Goal: Task Accomplishment & Management: Manage account settings

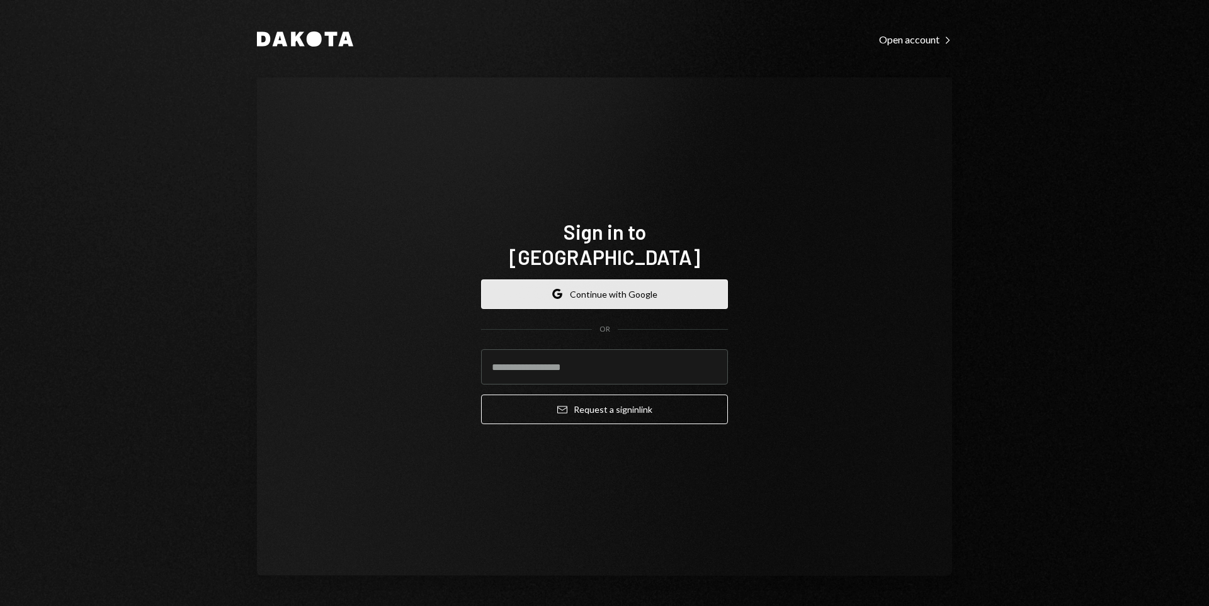
click at [686, 286] on button "Google Continue with Google" at bounding box center [604, 295] width 247 height 30
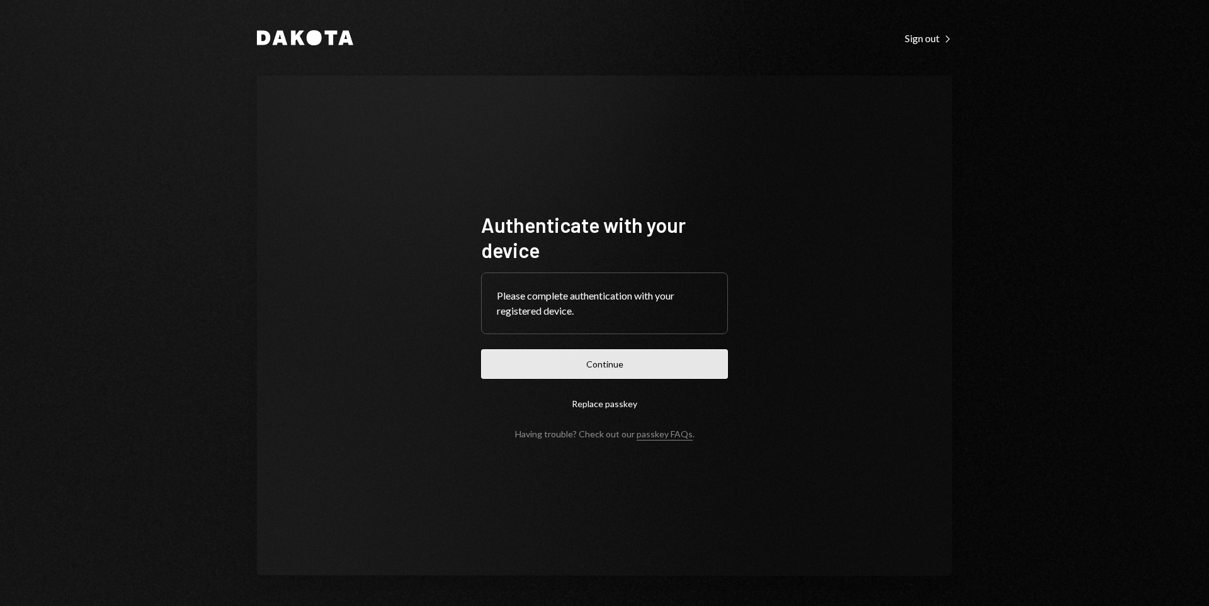
click at [628, 371] on button "Continue" at bounding box center [604, 364] width 247 height 30
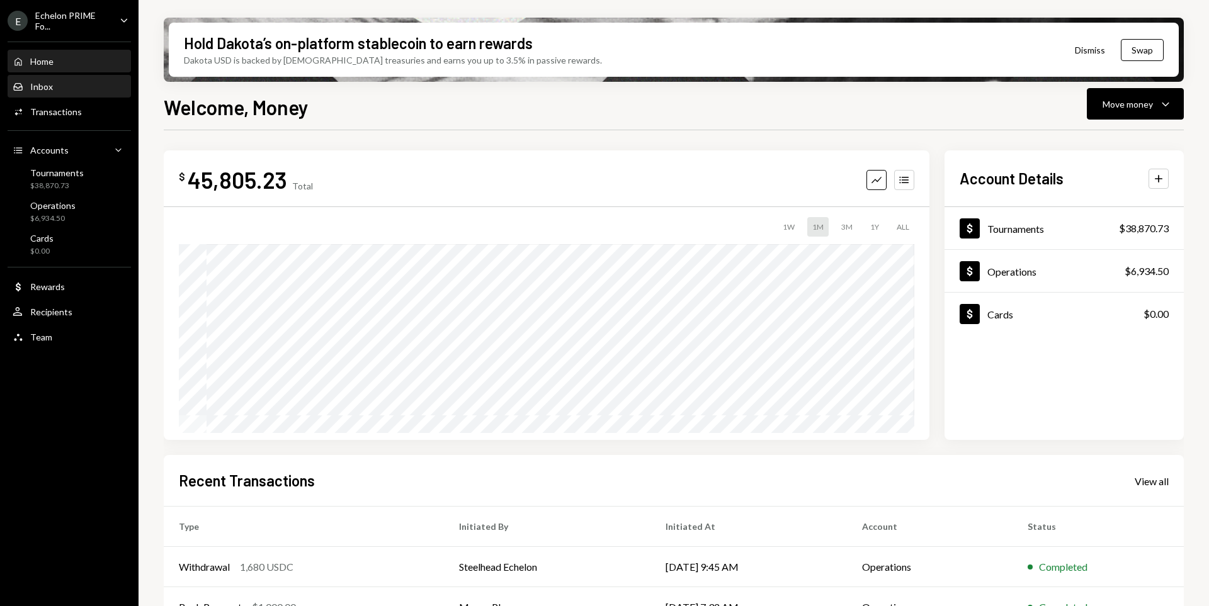
click at [65, 85] on div "Inbox Inbox" at bounding box center [69, 86] width 113 height 11
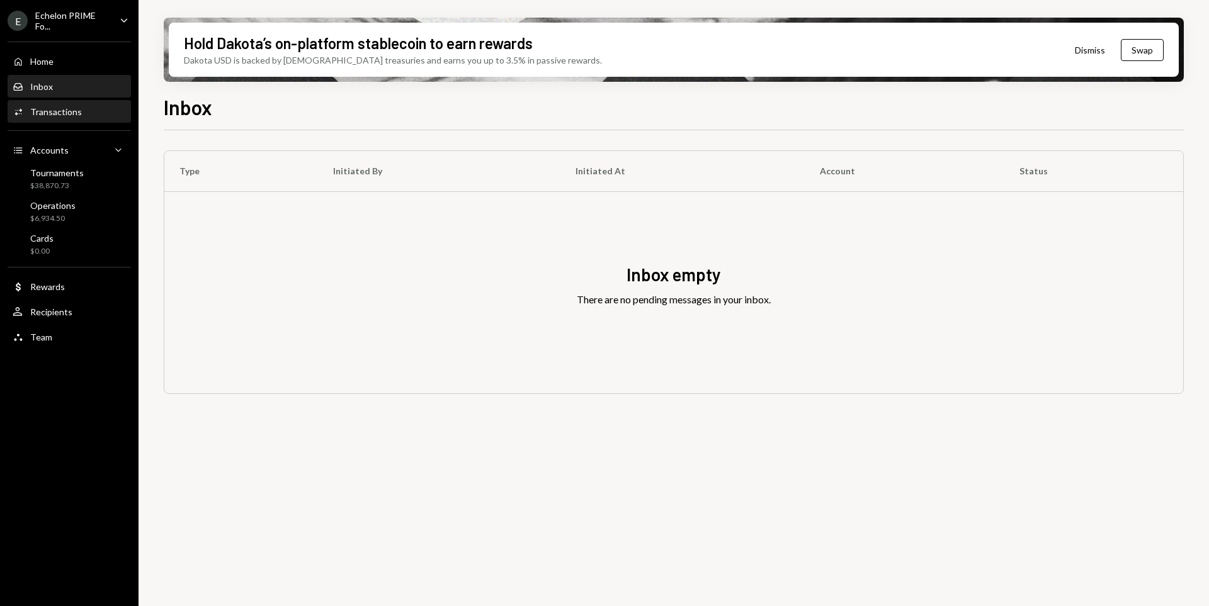
click at [78, 106] on div "Activities Transactions" at bounding box center [69, 111] width 113 height 21
